Goal: Task Accomplishment & Management: Use online tool/utility

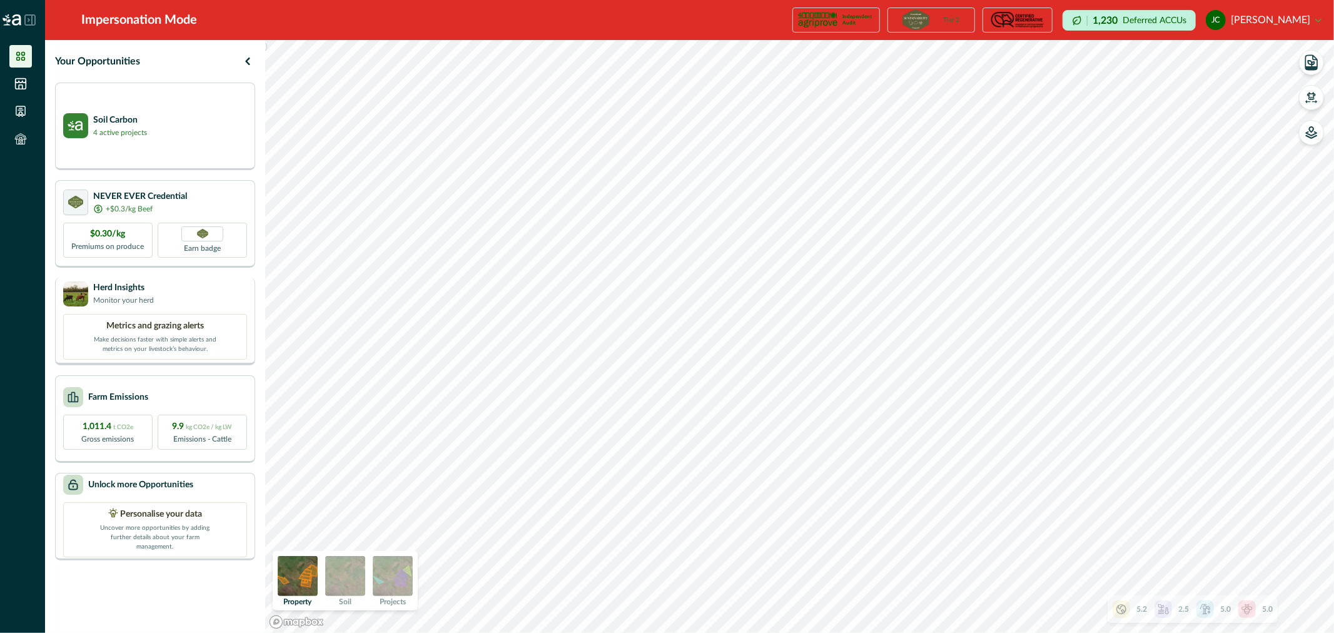
click at [120, 289] on p "Herd Insights" at bounding box center [123, 288] width 61 height 13
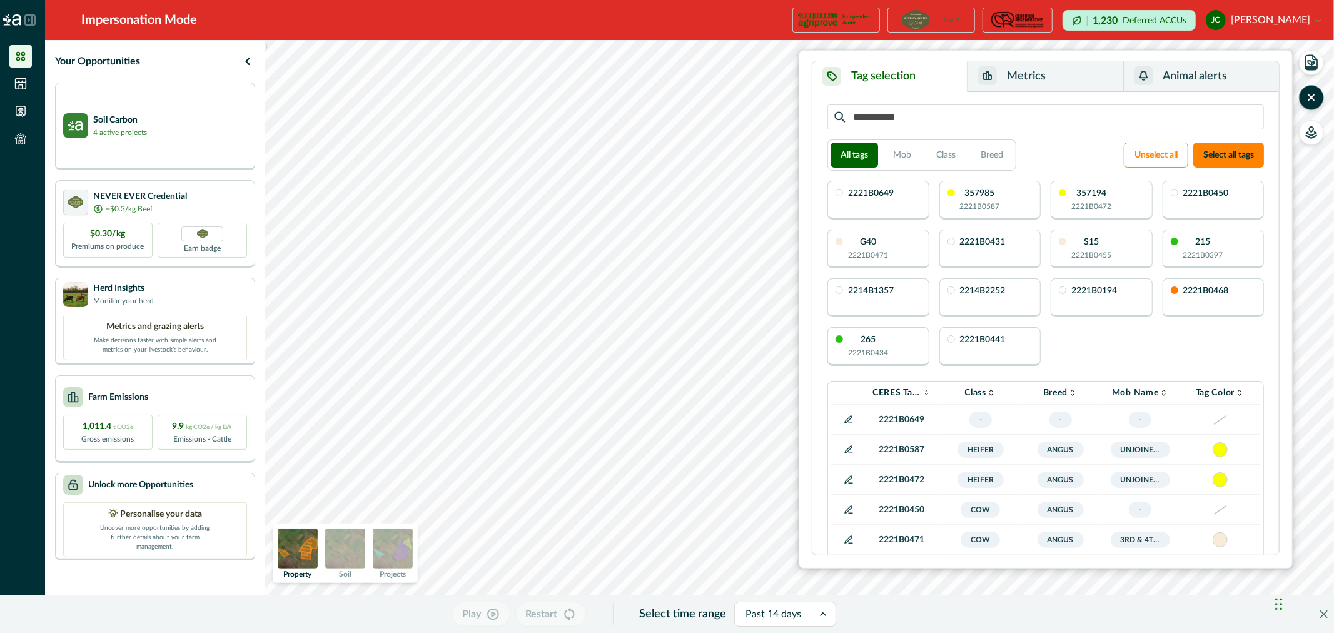
click at [887, 345] on div "265 2221B0434" at bounding box center [868, 346] width 40 height 23
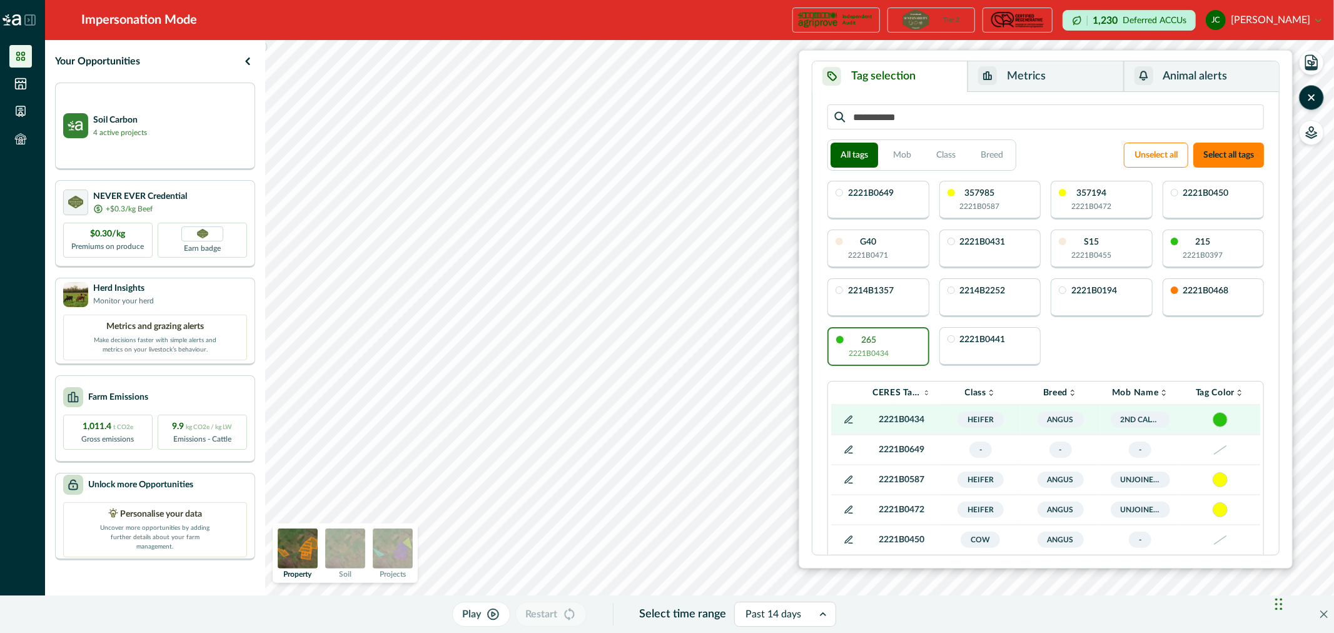
click at [887, 345] on div "265 2221B0434" at bounding box center [869, 347] width 40 height 23
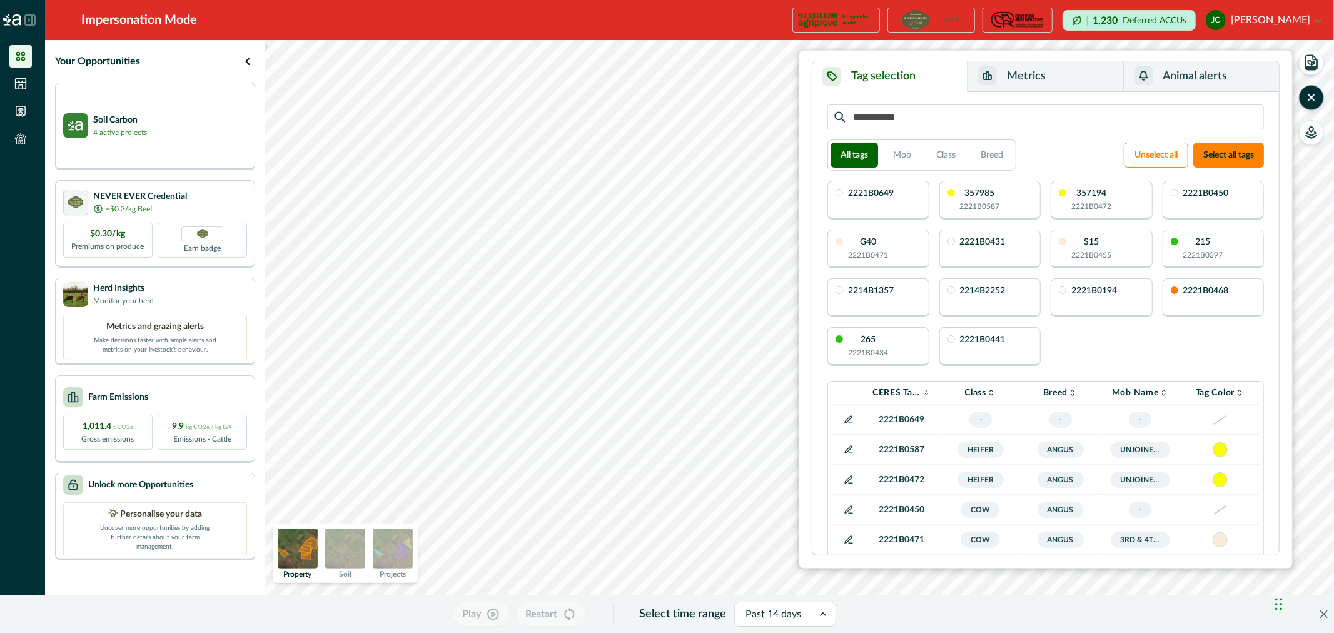
click at [887, 345] on div "265 2221B0434" at bounding box center [868, 346] width 40 height 23
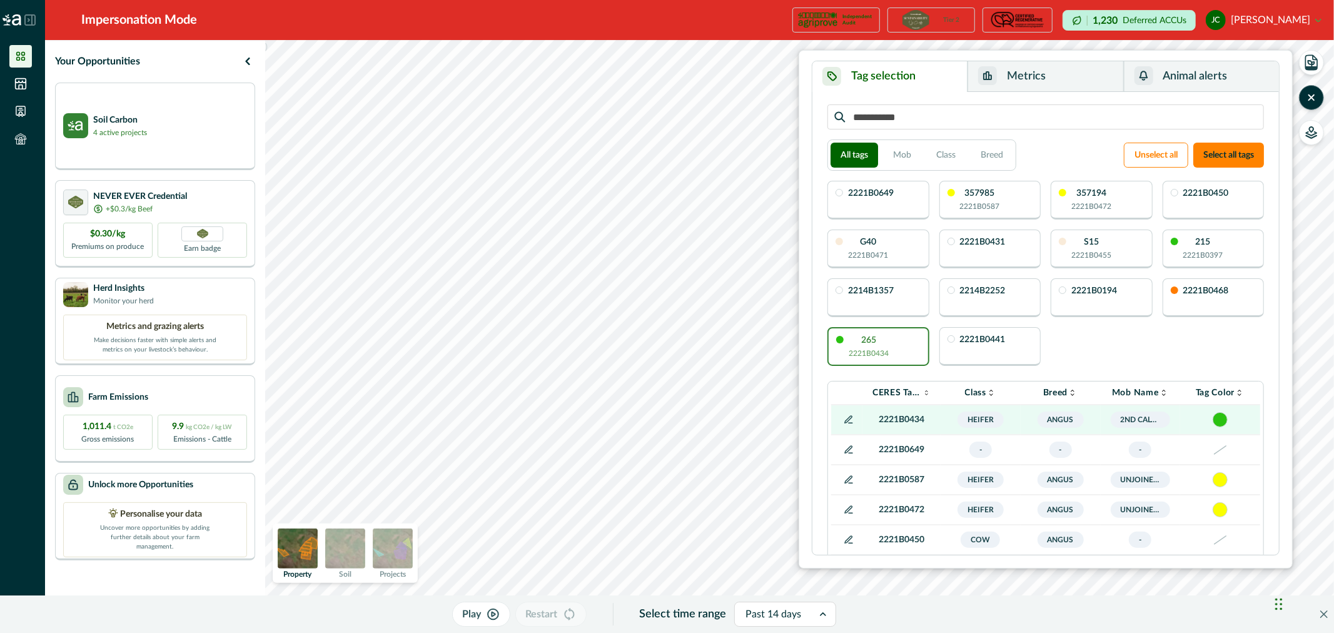
click at [983, 342] on p "2221B0441" at bounding box center [983, 339] width 46 height 9
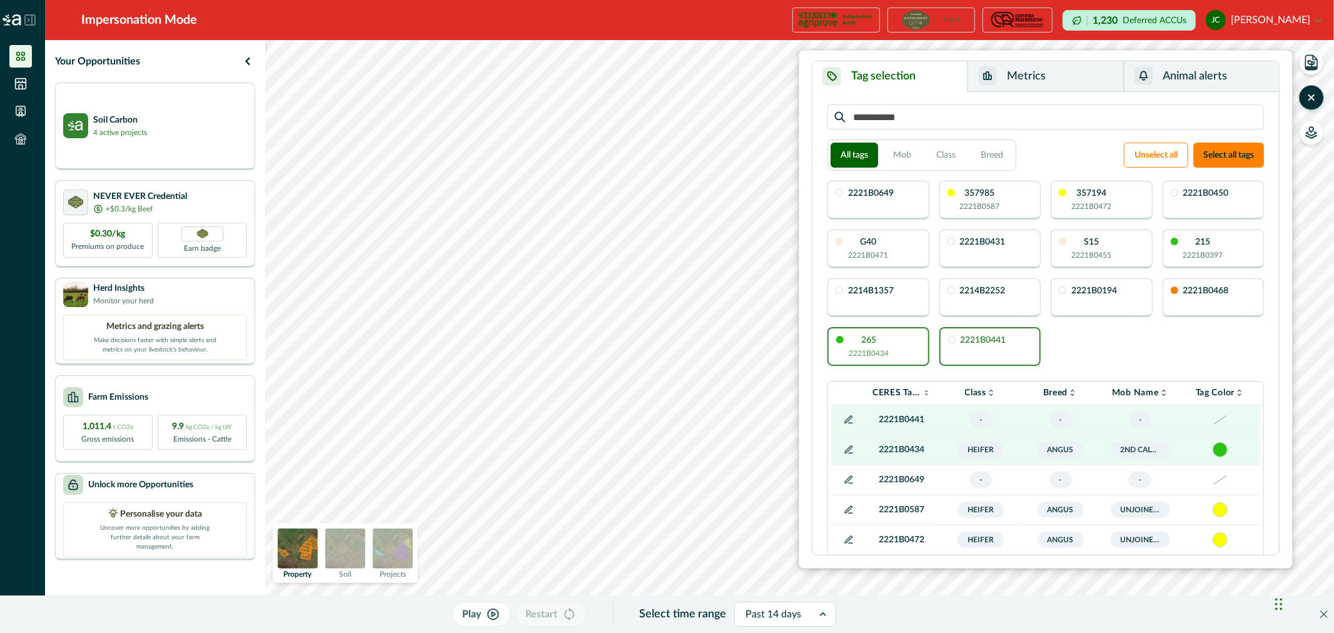
click at [878, 308] on div "2214B1357" at bounding box center [879, 297] width 102 height 39
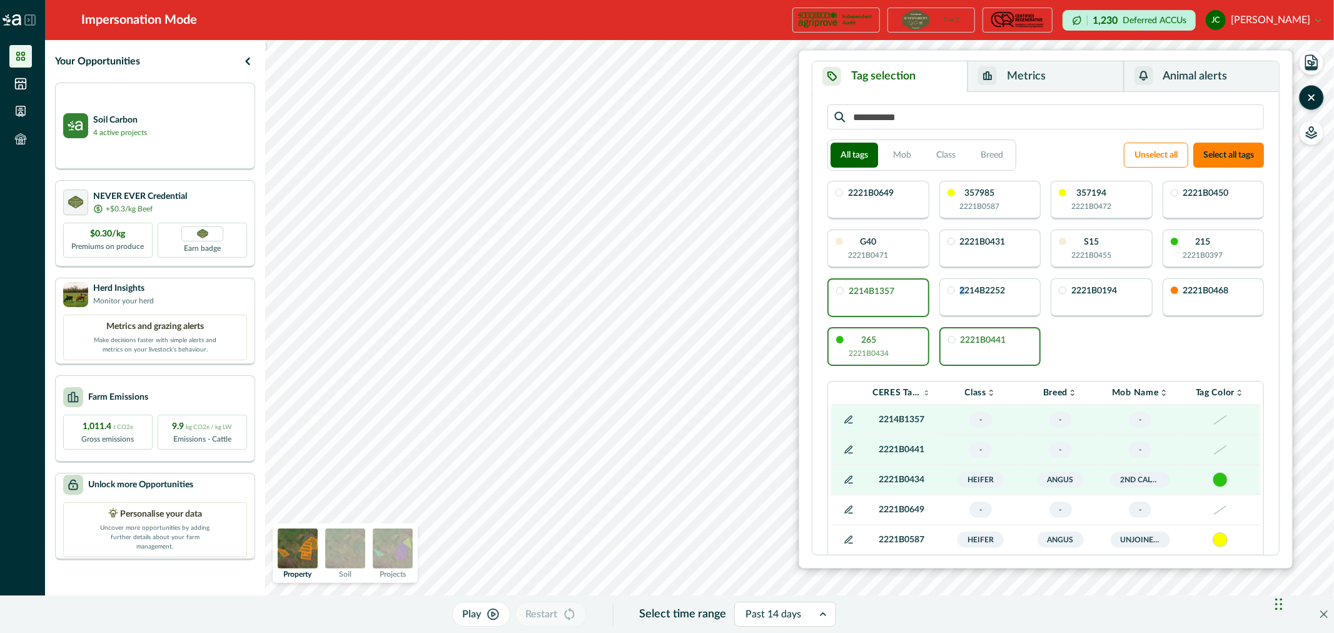
click at [962, 305] on div "2214B2252" at bounding box center [991, 297] width 102 height 39
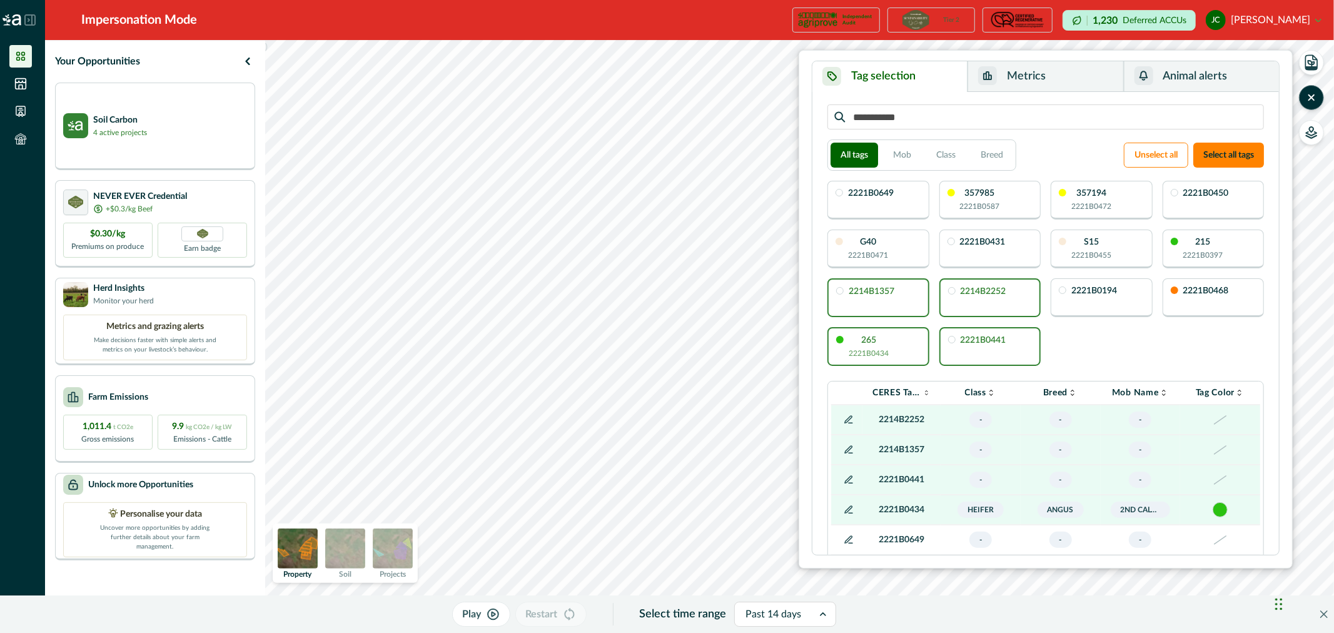
click at [1065, 296] on div "2221B0194" at bounding box center [1102, 297] width 102 height 39
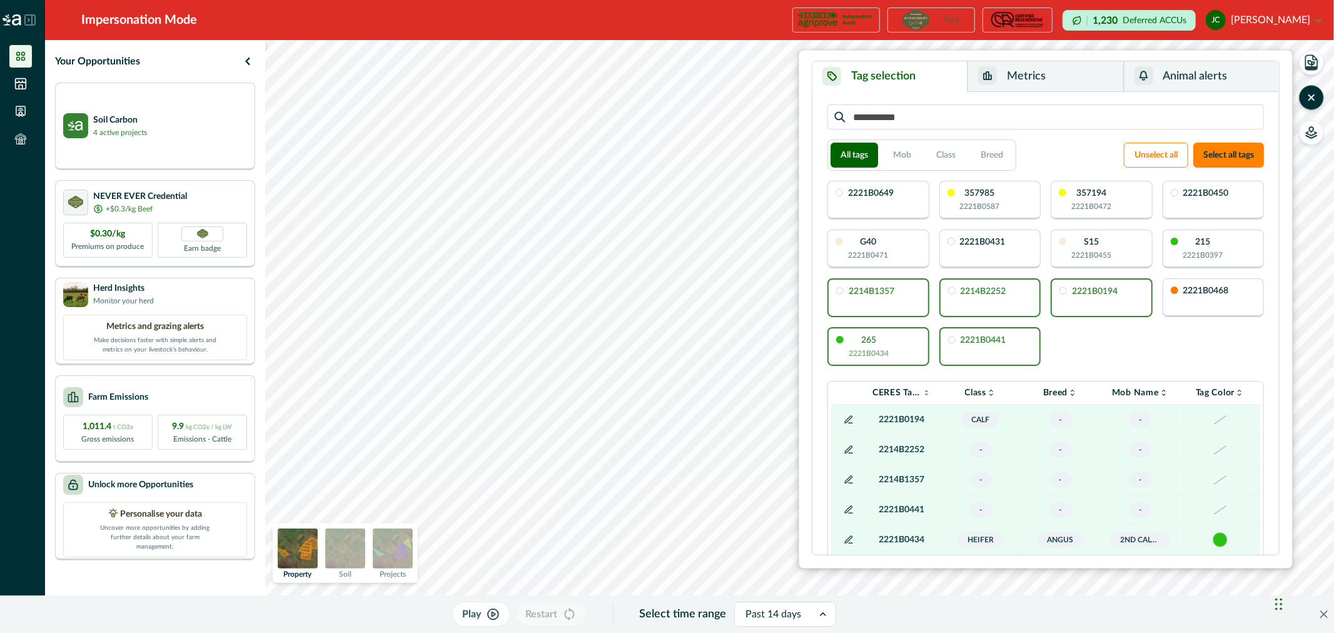
click at [1204, 292] on p "2221B0468" at bounding box center [1207, 291] width 46 height 9
click at [1197, 261] on div "215 2221B0397" at bounding box center [1214, 249] width 102 height 39
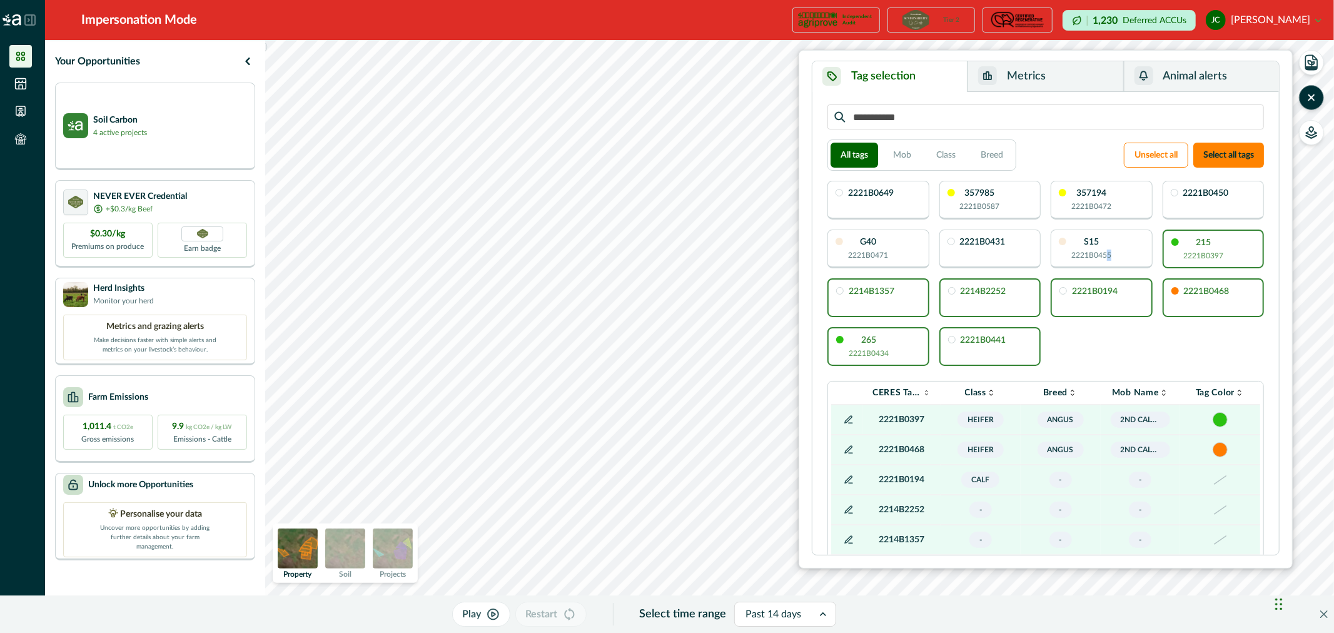
click at [1109, 244] on div "S15 2221B0455" at bounding box center [1092, 249] width 40 height 23
click at [967, 286] on div "2214B2252" at bounding box center [991, 297] width 102 height 39
click at [980, 260] on div "2221B0431" at bounding box center [991, 249] width 102 height 39
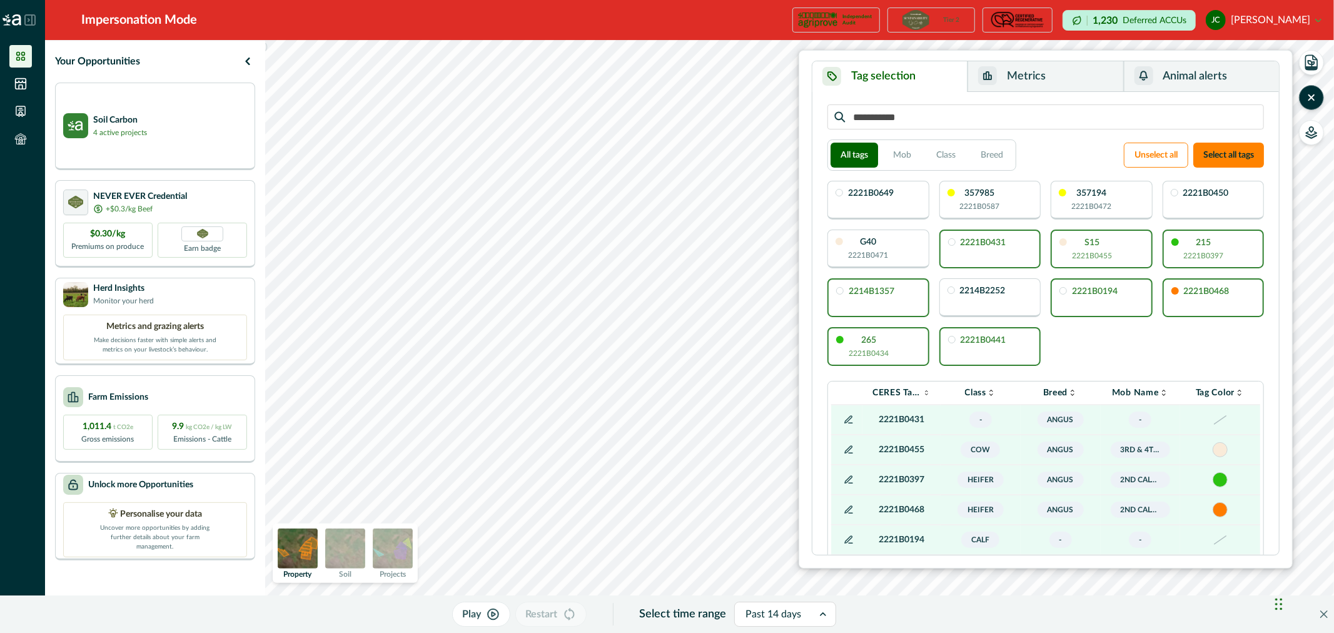
click at [890, 239] on div "G40 2221B0471" at bounding box center [879, 249] width 102 height 39
click at [891, 211] on div "2221B0649" at bounding box center [879, 200] width 102 height 39
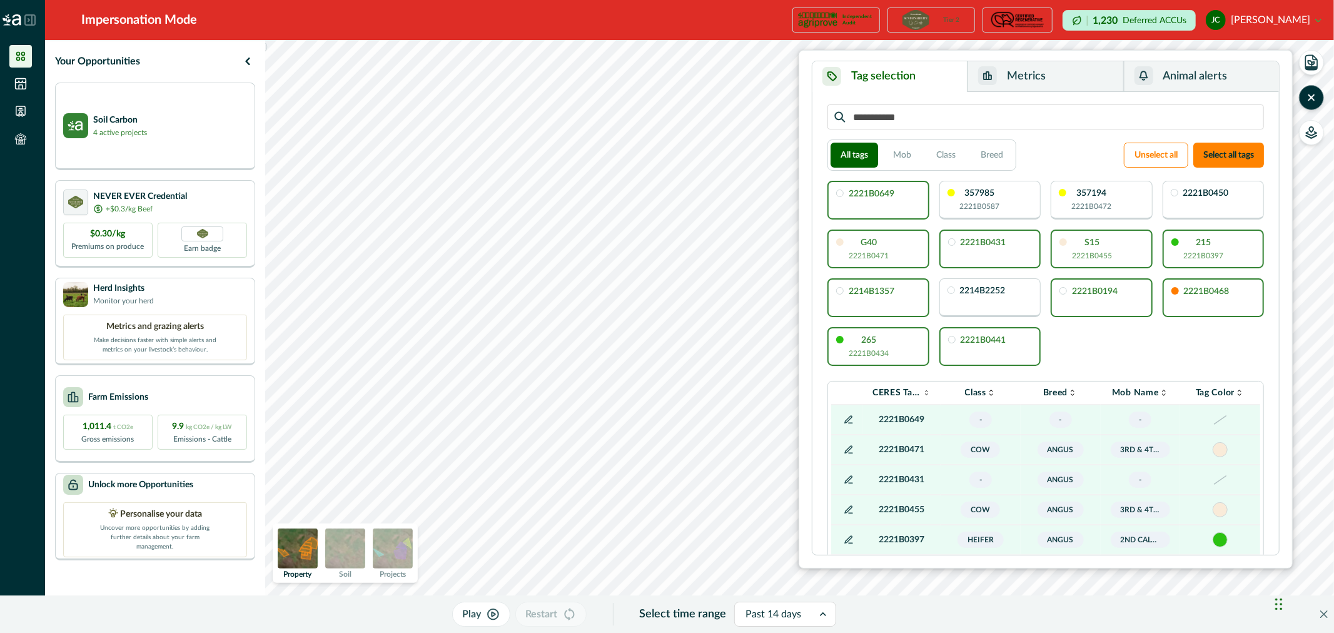
click at [1018, 200] on div "357985 2221B0587" at bounding box center [991, 200] width 102 height 39
click at [1111, 200] on div "357194 2221B0472" at bounding box center [1092, 200] width 40 height 23
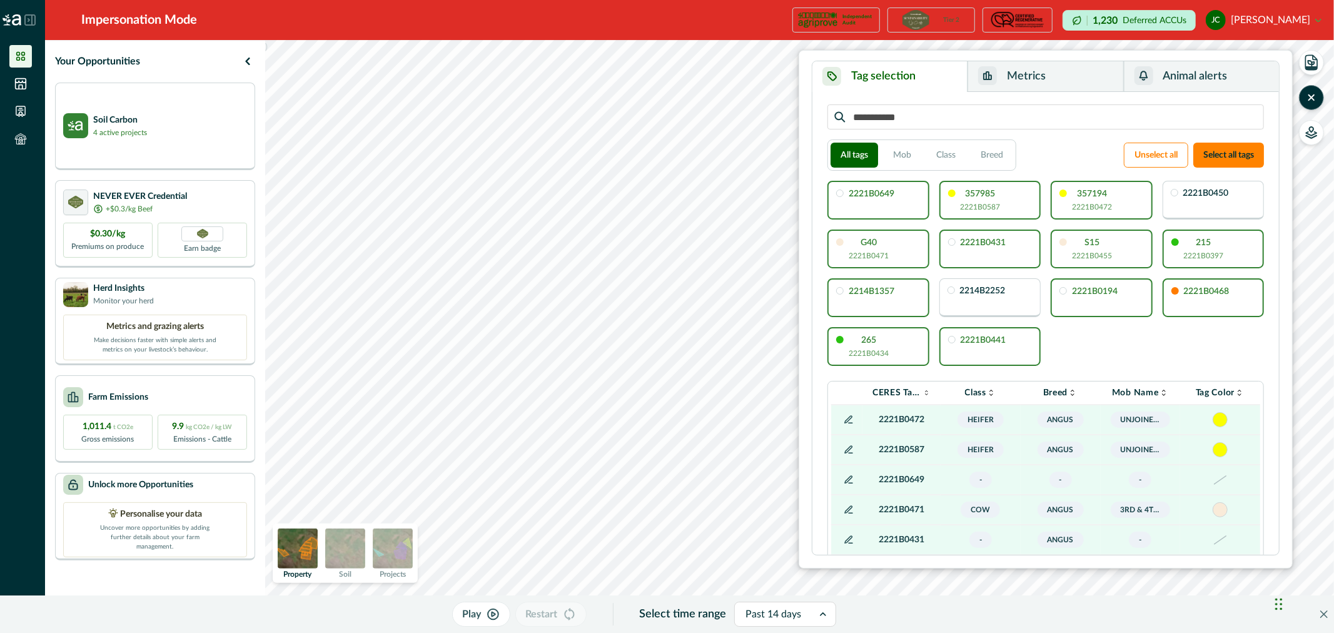
click at [1193, 196] on p "2221B0450" at bounding box center [1207, 193] width 46 height 9
click at [1049, 63] on button "Metrics" at bounding box center [1046, 76] width 156 height 31
